Goal: Task Accomplishment & Management: Use online tool/utility

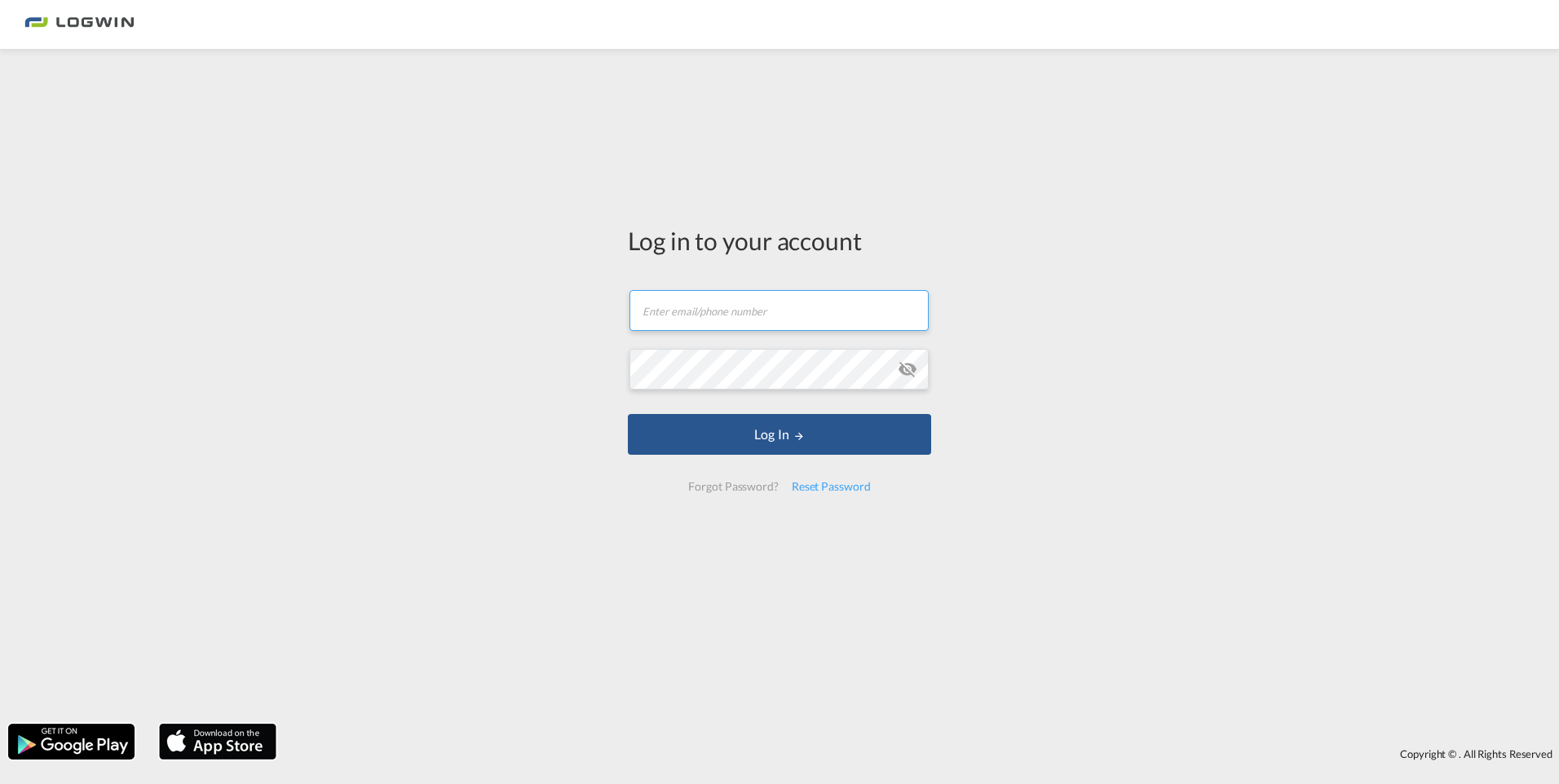
click at [497, 305] on input "text" at bounding box center [779, 311] width 299 height 41
type input "[EMAIL_ADDRESS][PERSON_NAME][DOMAIN_NAME]"
click at [497, 305] on button "Log In" at bounding box center [780, 435] width 303 height 41
